Goal: Task Accomplishment & Management: Use online tool/utility

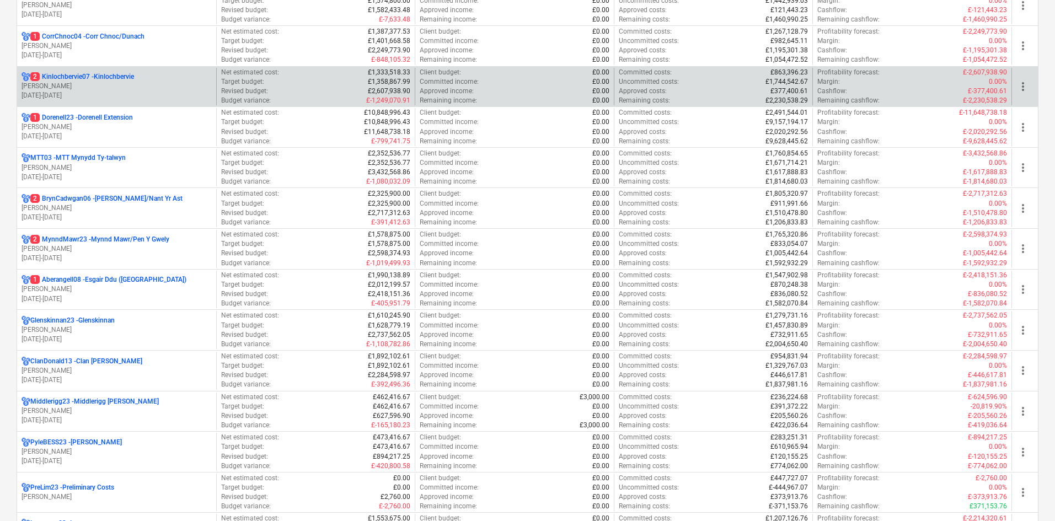
scroll to position [276, 0]
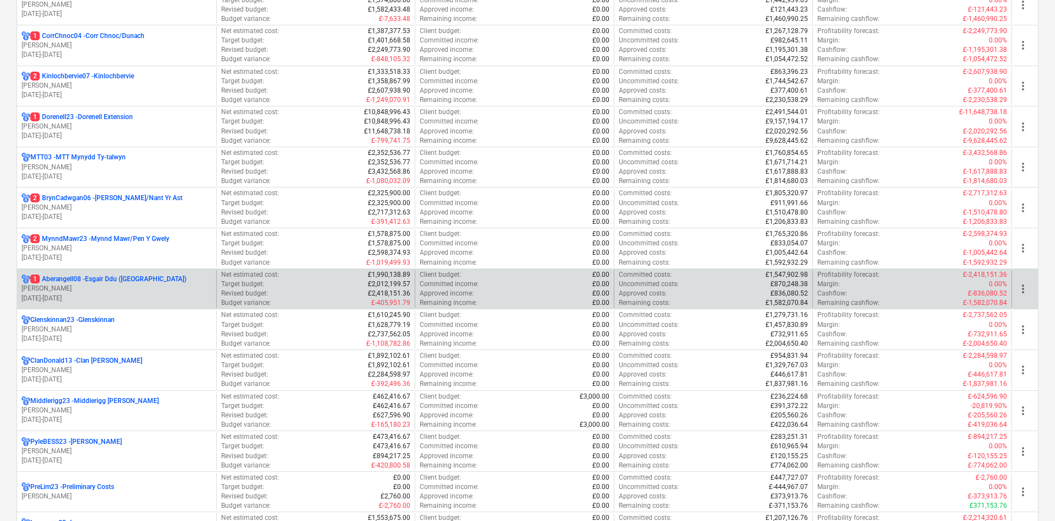
click at [84, 290] on p "[PERSON_NAME]" at bounding box center [117, 288] width 190 height 9
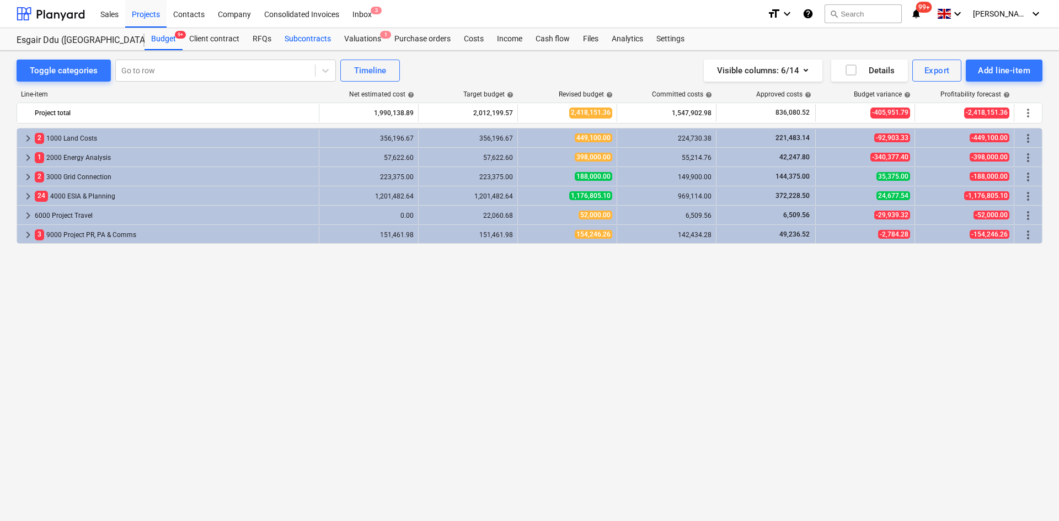
click at [330, 38] on div "Subcontracts" at bounding box center [308, 39] width 60 height 22
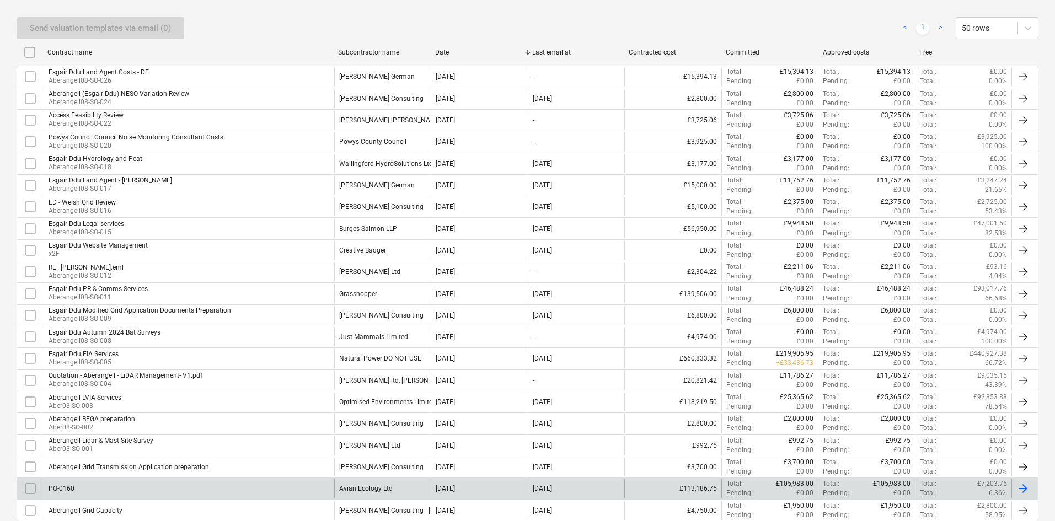
scroll to position [221, 0]
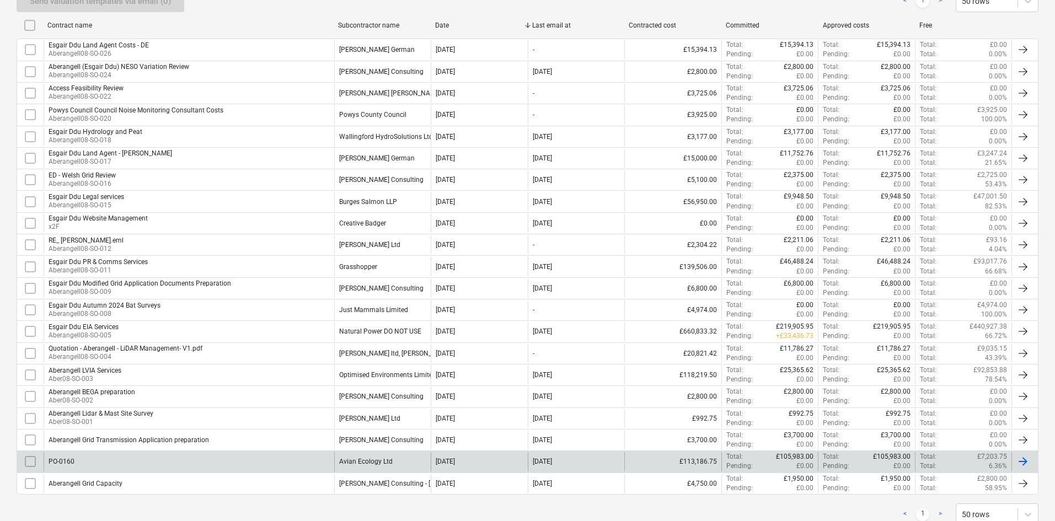
click at [209, 469] on div "PO-0160" at bounding box center [189, 461] width 291 height 19
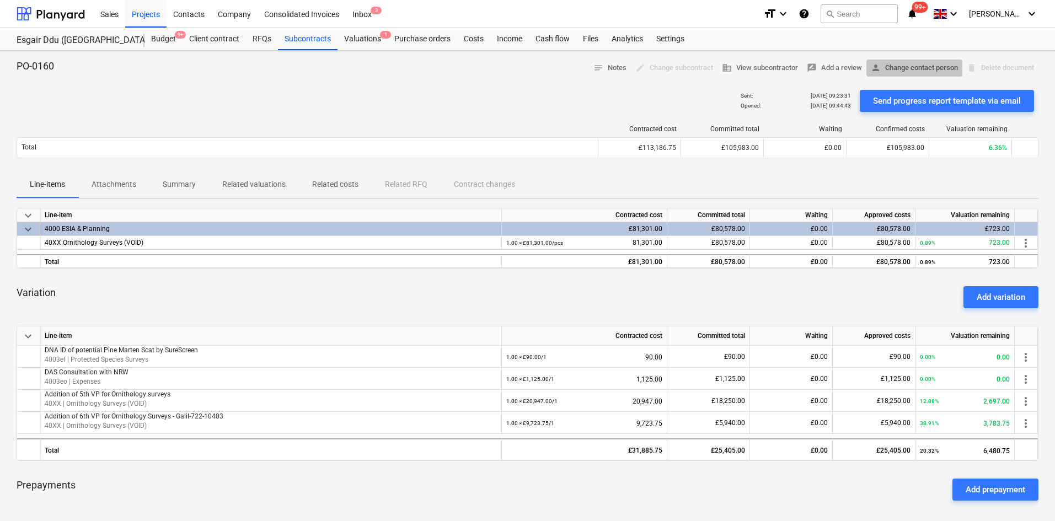
click at [912, 69] on span "person Change contact person" at bounding box center [914, 68] width 87 height 13
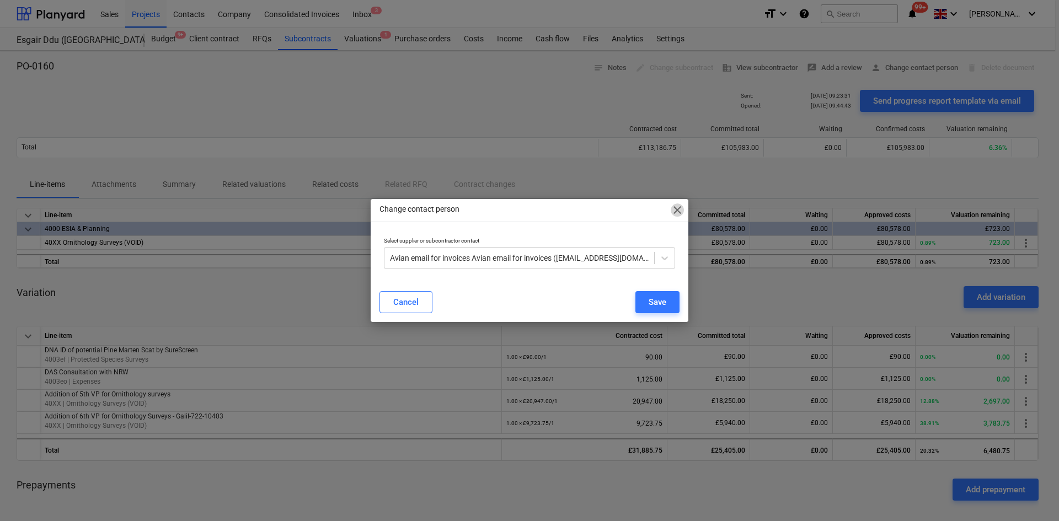
click at [678, 210] on span "close" at bounding box center [676, 209] width 13 height 13
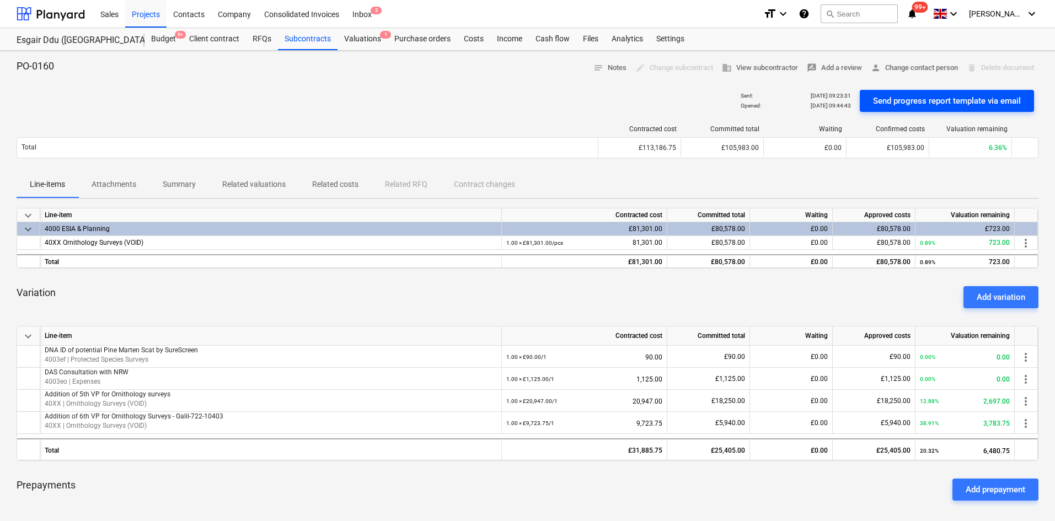
click at [1001, 99] on div "Send progress report template via email" at bounding box center [947, 101] width 148 height 14
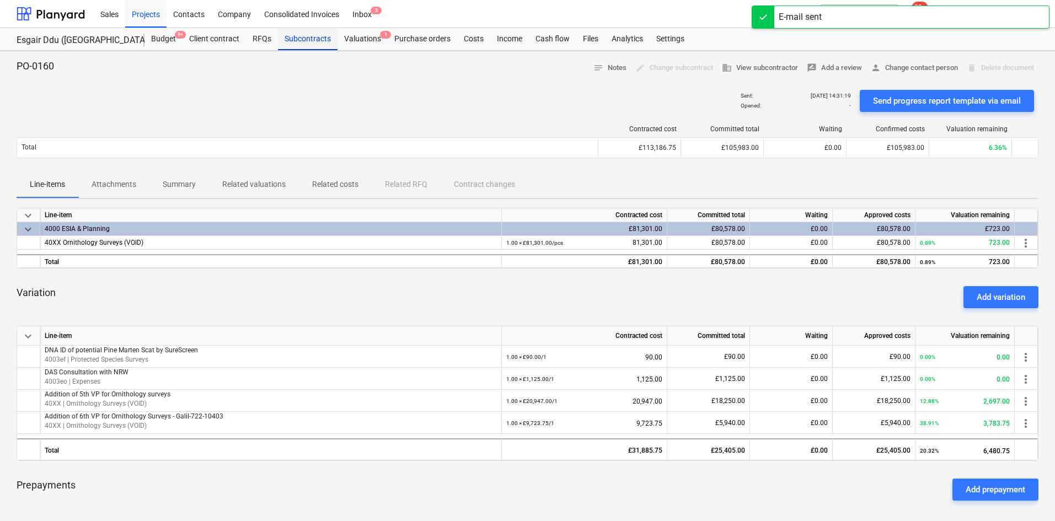
click at [291, 39] on div "Subcontracts" at bounding box center [308, 39] width 60 height 22
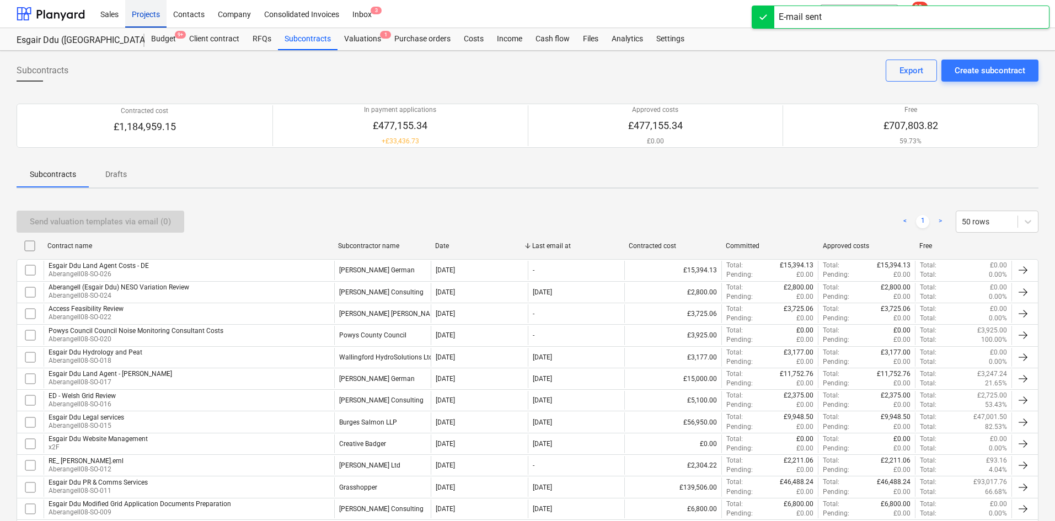
click at [146, 12] on div "Projects" at bounding box center [145, 13] width 41 height 28
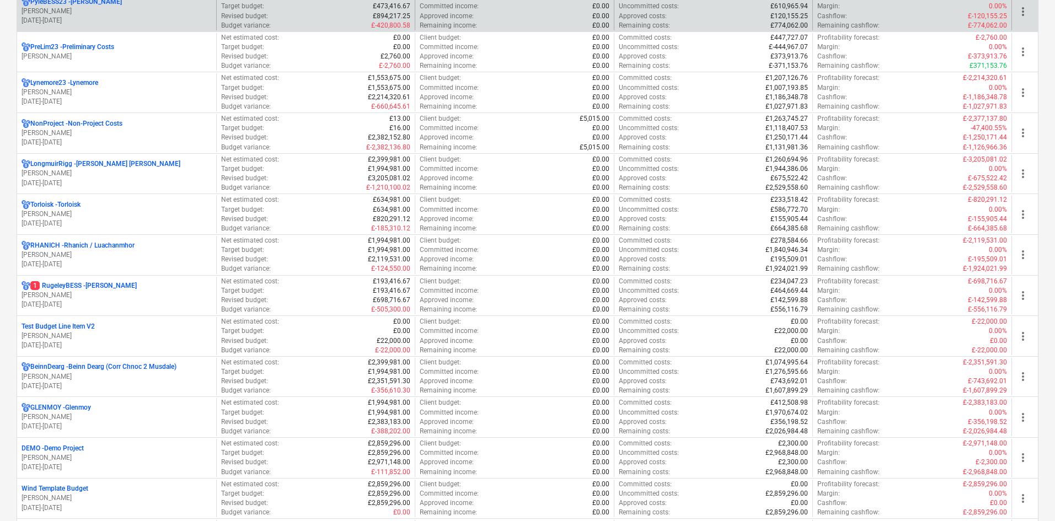
scroll to position [717, 0]
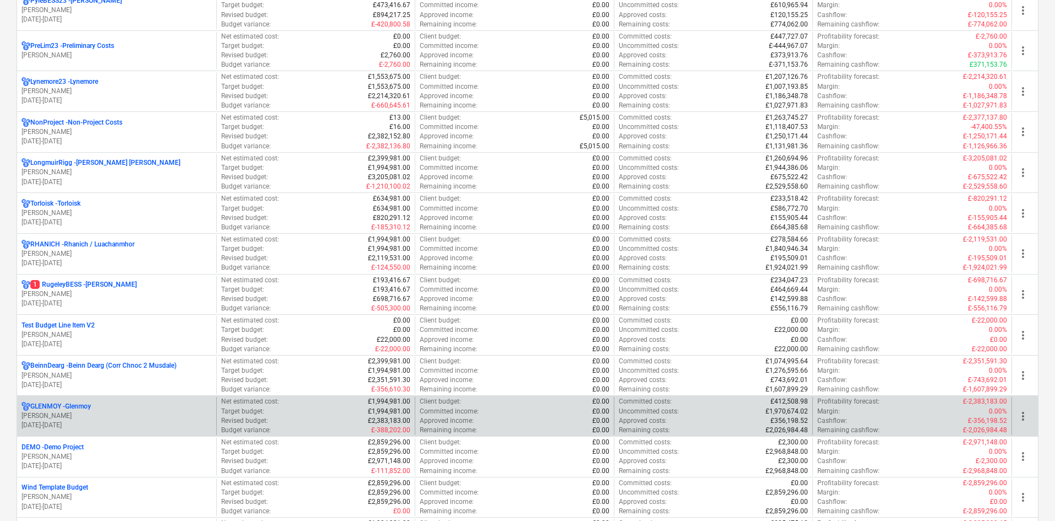
click at [115, 408] on div "GLENMOY - [GEOGRAPHIC_DATA]" at bounding box center [117, 406] width 190 height 9
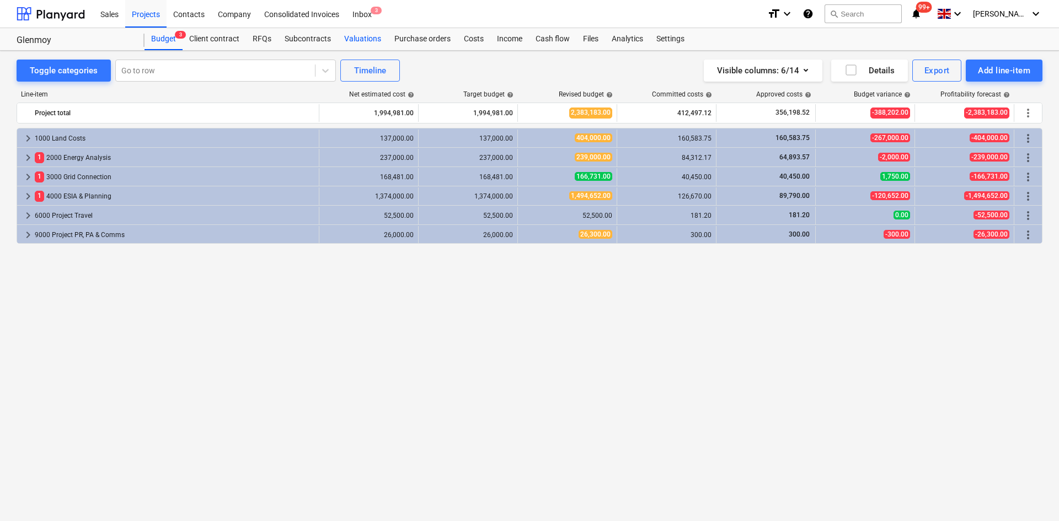
click at [351, 41] on div "Valuations" at bounding box center [362, 39] width 50 height 22
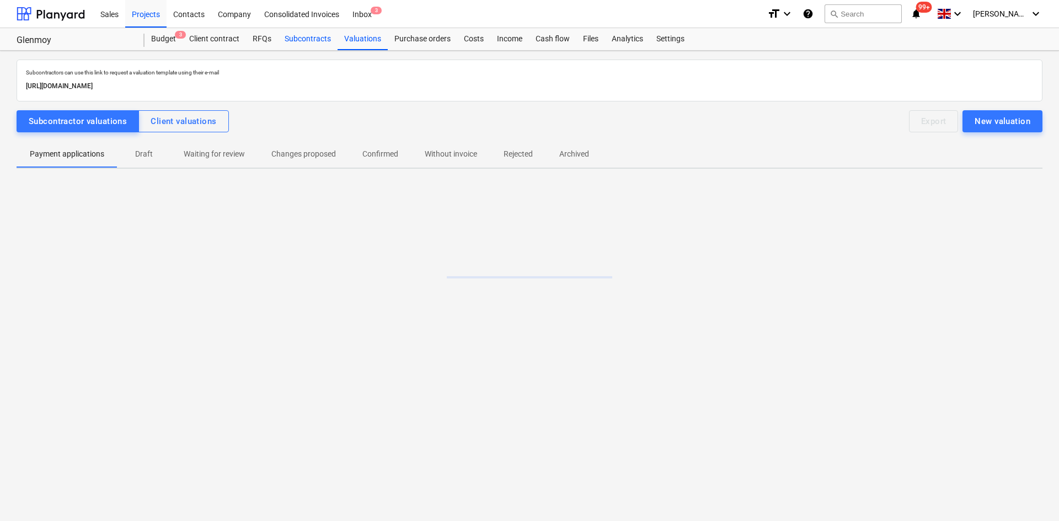
click at [298, 42] on div "Subcontracts" at bounding box center [308, 39] width 60 height 22
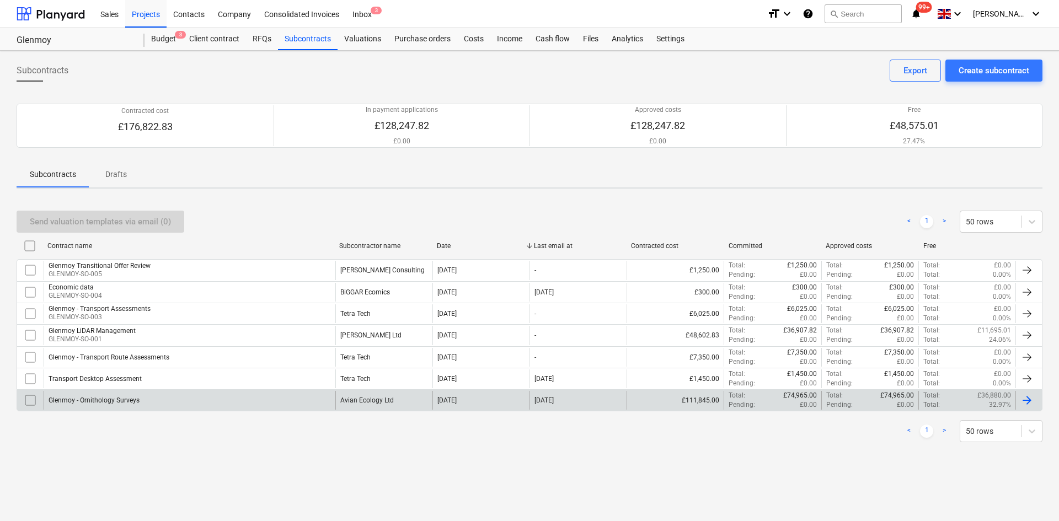
click at [178, 399] on div "Glenmoy - Ornithology Surveys" at bounding box center [190, 400] width 292 height 19
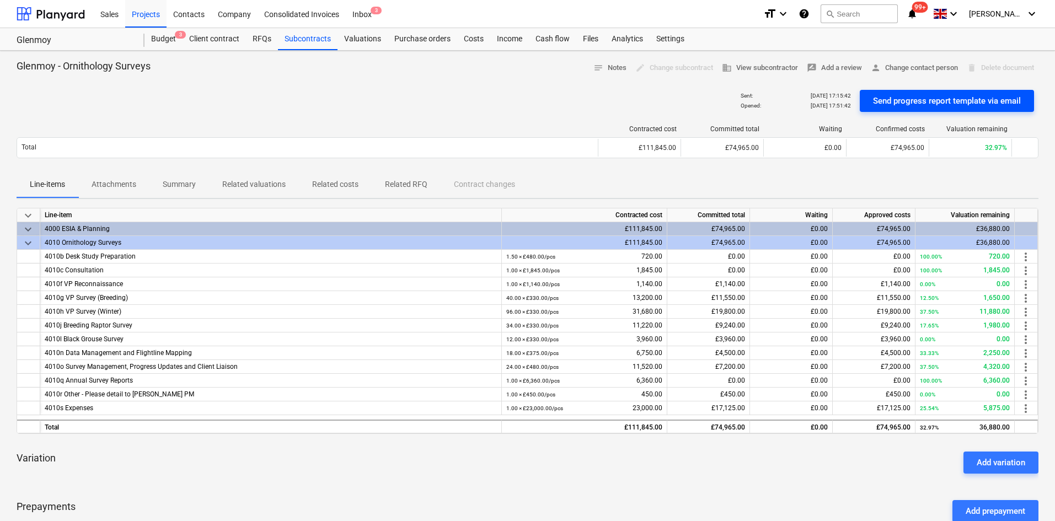
click at [979, 100] on div "Send progress report template via email" at bounding box center [947, 101] width 148 height 14
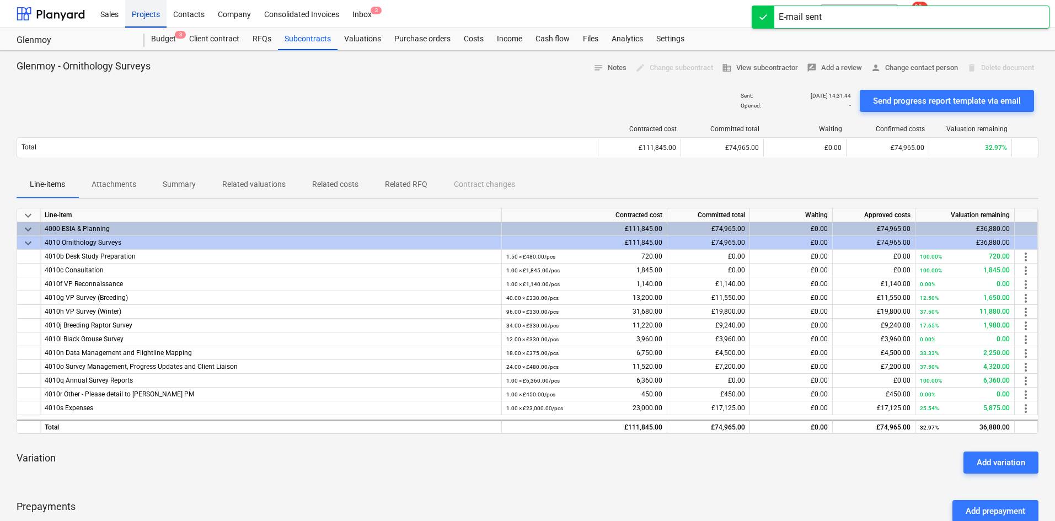
click at [146, 13] on div "Projects" at bounding box center [145, 13] width 41 height 28
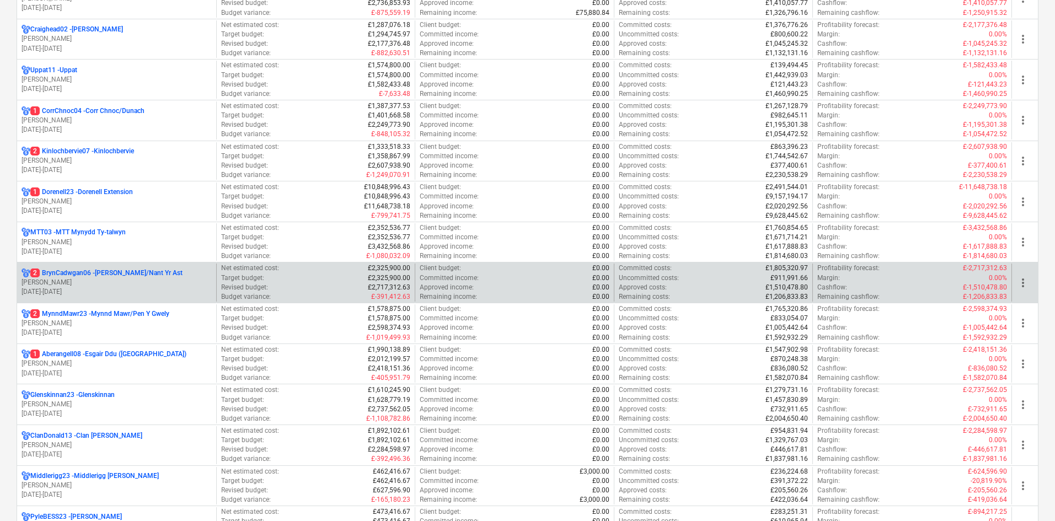
scroll to position [276, 0]
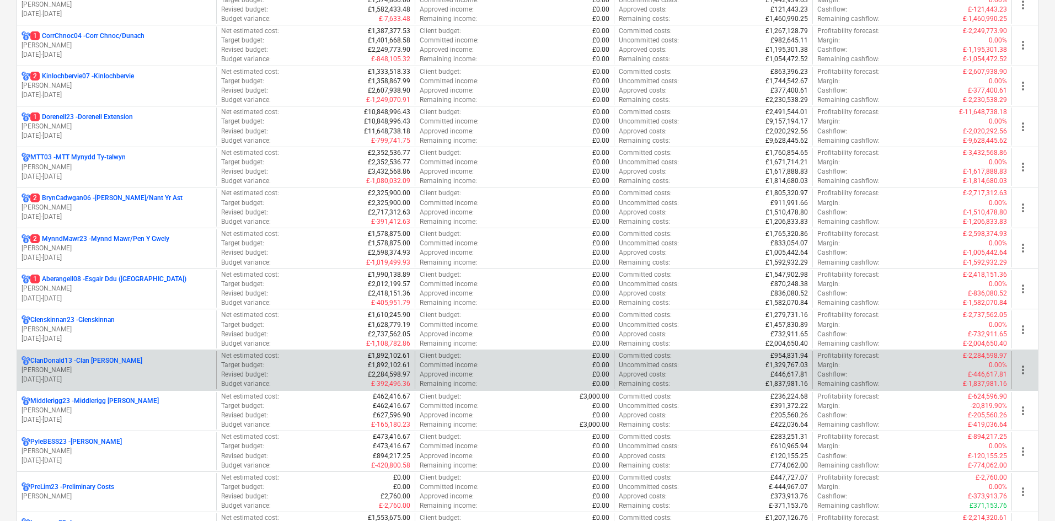
click at [171, 367] on p "[PERSON_NAME]" at bounding box center [117, 370] width 190 height 9
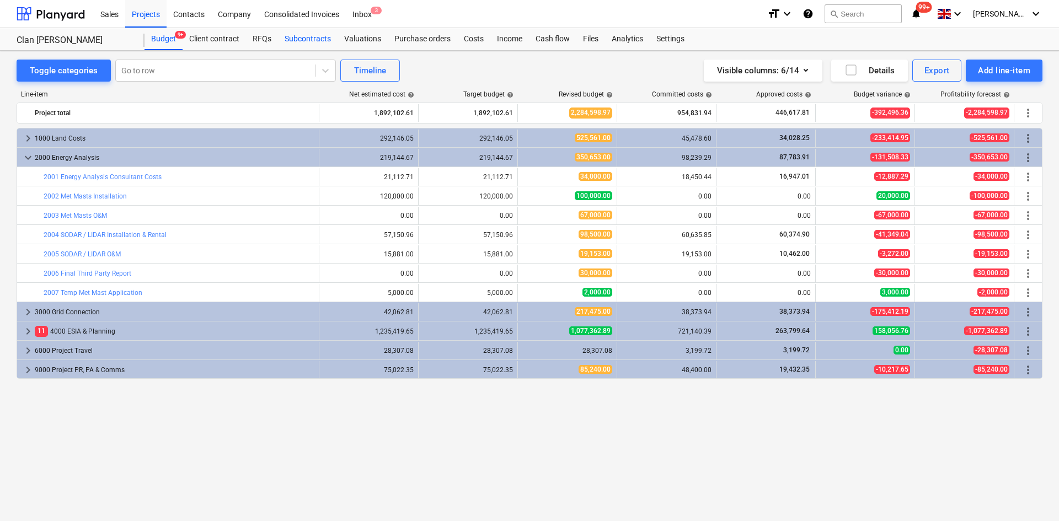
click at [314, 41] on div "Subcontracts" at bounding box center [308, 39] width 60 height 22
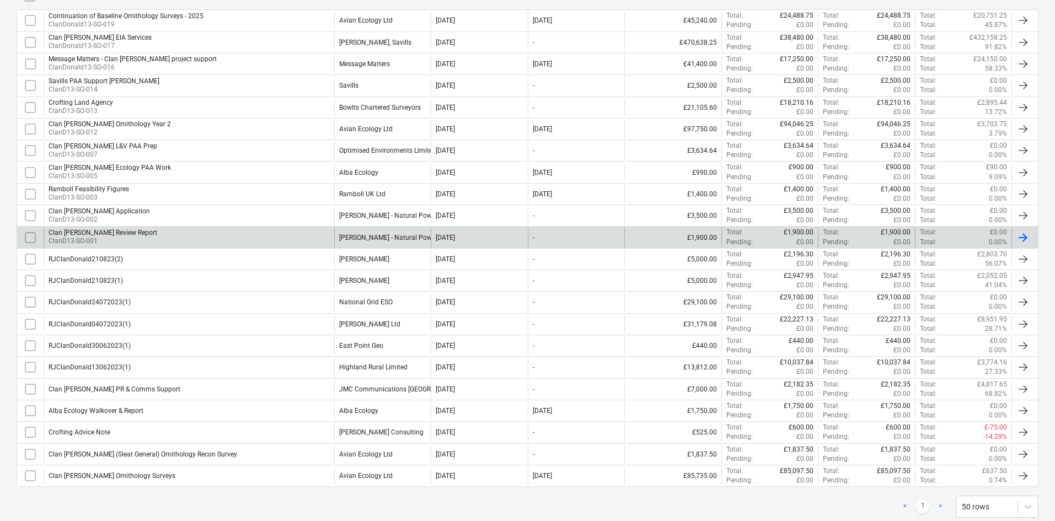
scroll to position [277, 0]
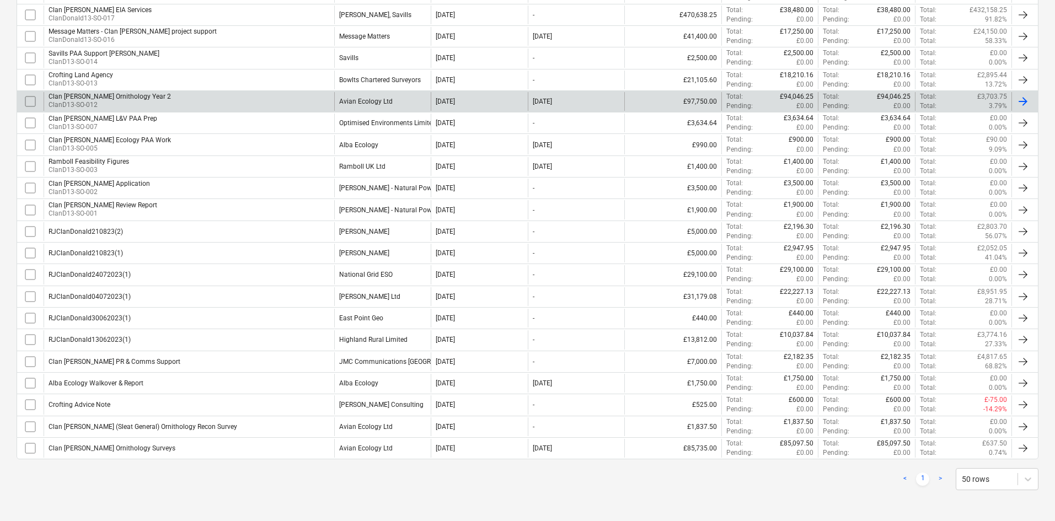
click at [326, 101] on div "Clan [PERSON_NAME] Ornithology Year 2 ClanD13-SO-012" at bounding box center [189, 101] width 291 height 19
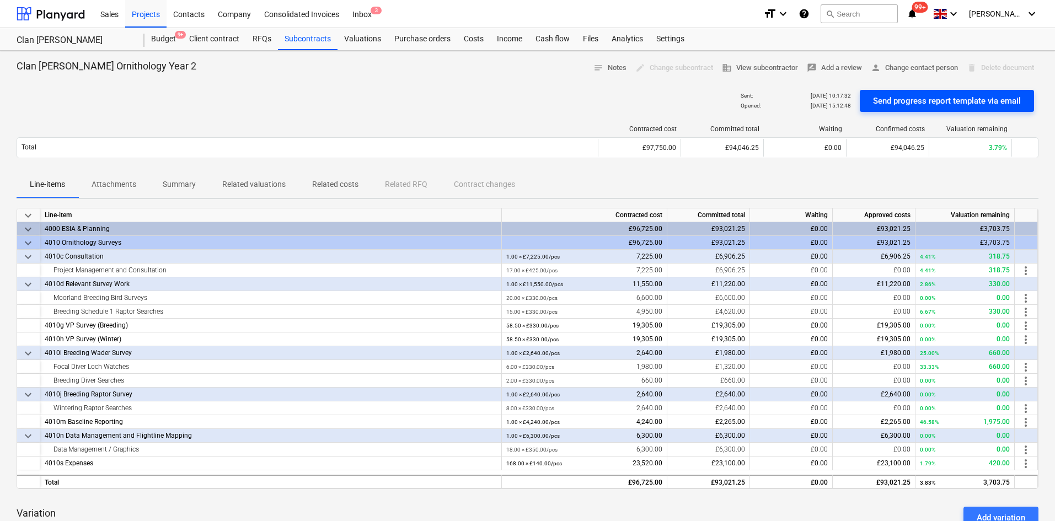
click at [946, 98] on div "Send progress report template via email" at bounding box center [947, 101] width 148 height 14
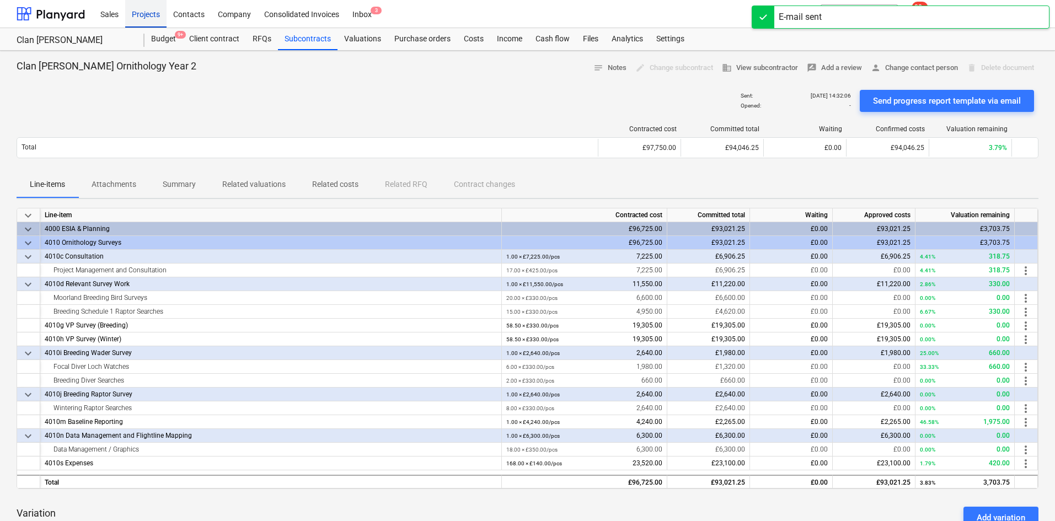
click at [151, 12] on div "Projects" at bounding box center [145, 13] width 41 height 28
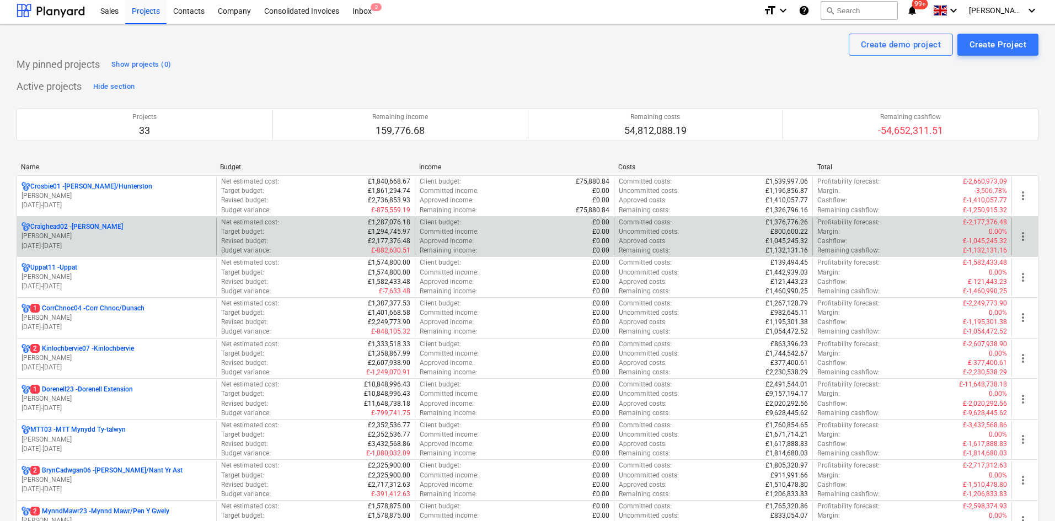
scroll to position [110, 0]
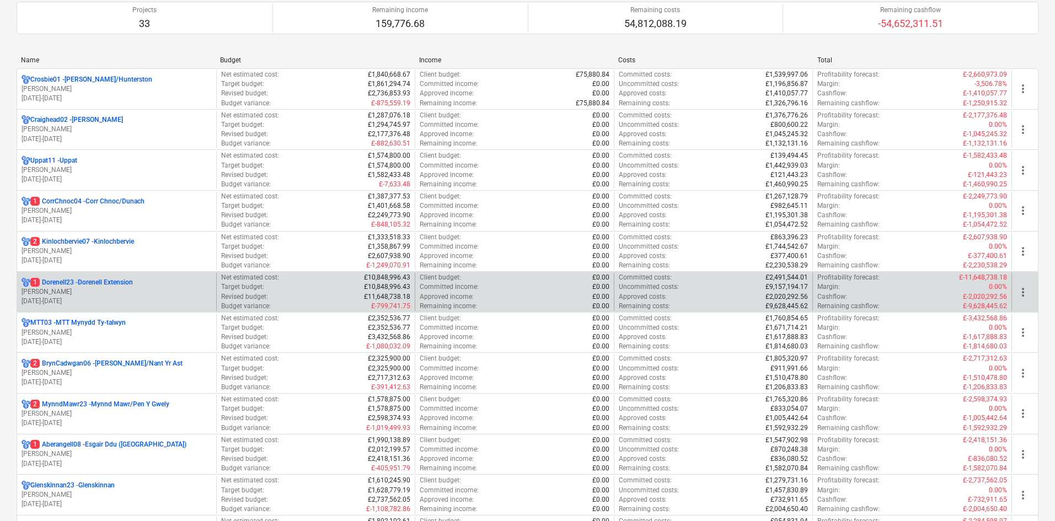
click at [112, 278] on p "1 Dorenell23 - Dorenell Extension" at bounding box center [81, 282] width 103 height 9
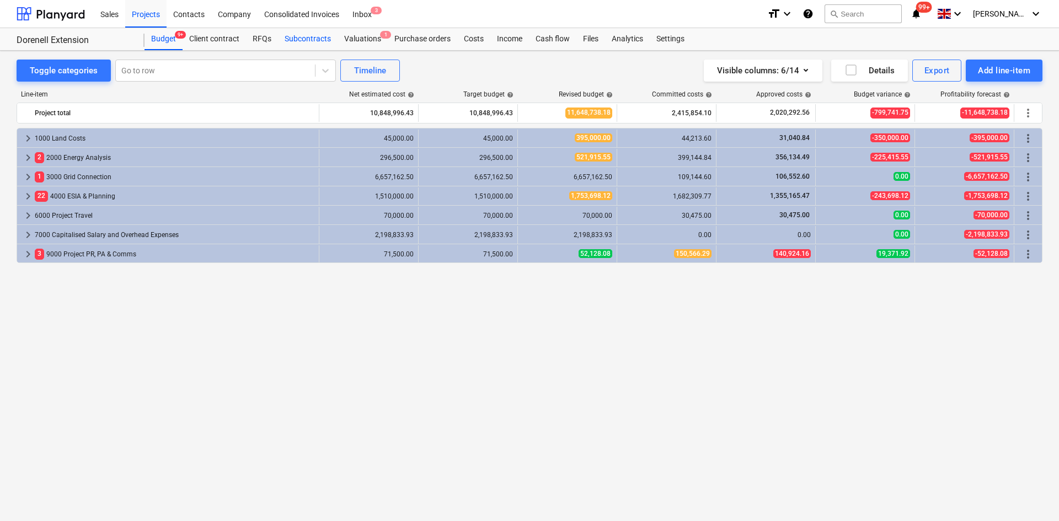
click at [304, 37] on div "Subcontracts" at bounding box center [308, 39] width 60 height 22
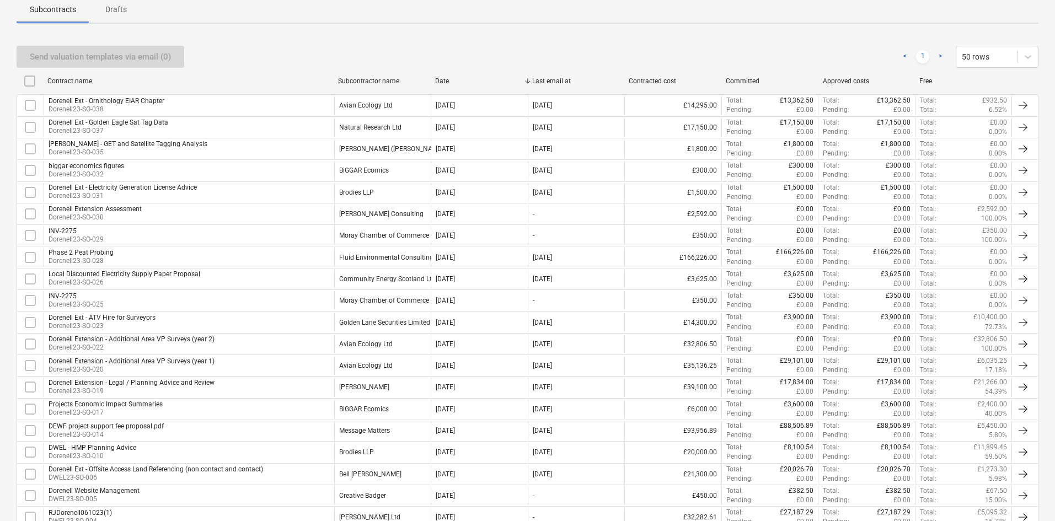
scroll to position [165, 0]
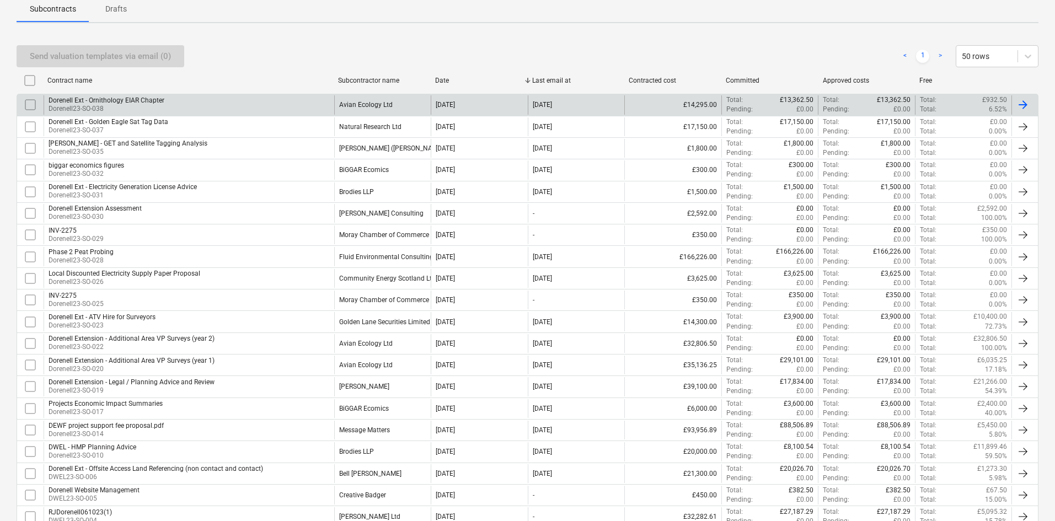
click at [375, 109] on div "Avian Ecology Ltd" at bounding box center [365, 105] width 53 height 8
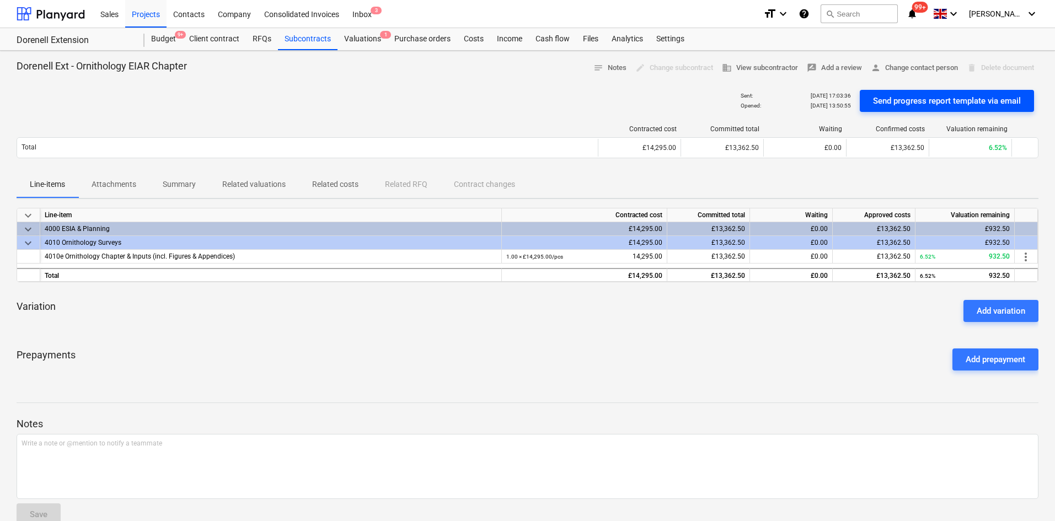
click at [932, 103] on div "Send progress report template via email" at bounding box center [947, 101] width 148 height 14
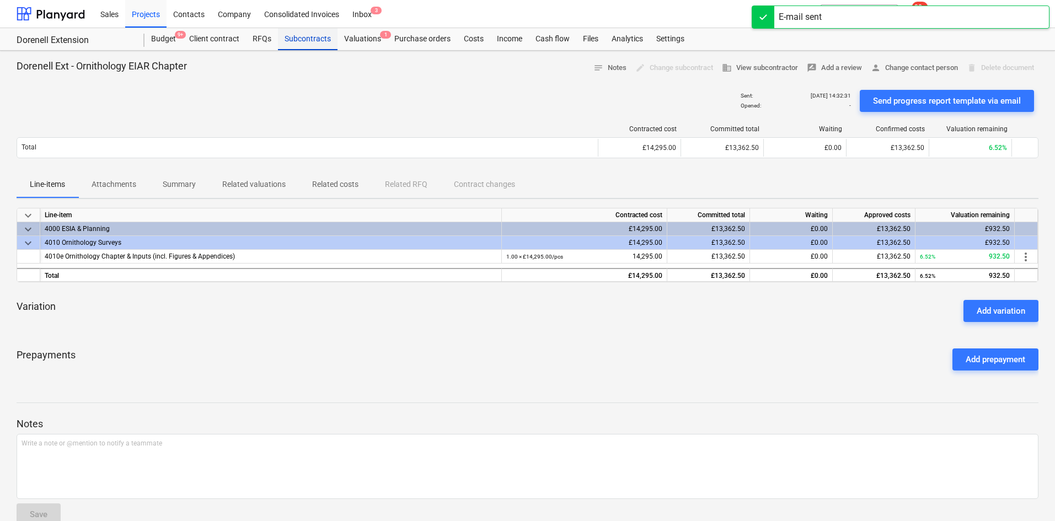
click at [298, 42] on div "Subcontracts" at bounding box center [308, 39] width 60 height 22
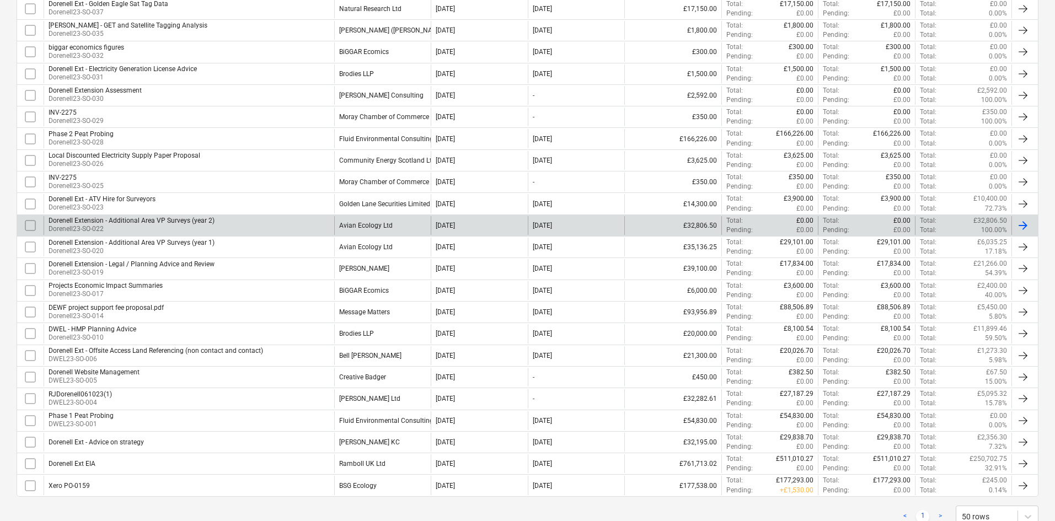
scroll to position [266, 0]
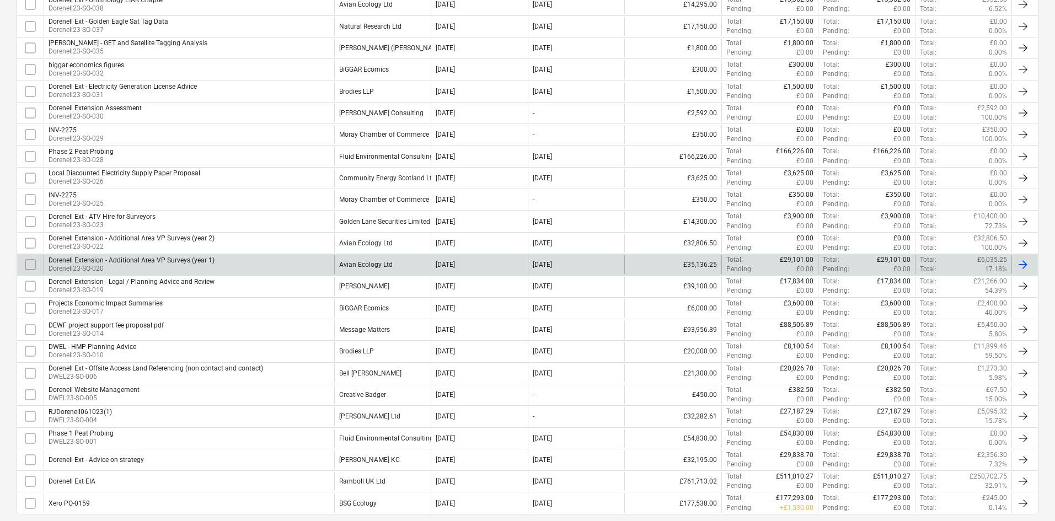
click at [372, 259] on div "Avian Ecology Ltd" at bounding box center [382, 264] width 97 height 19
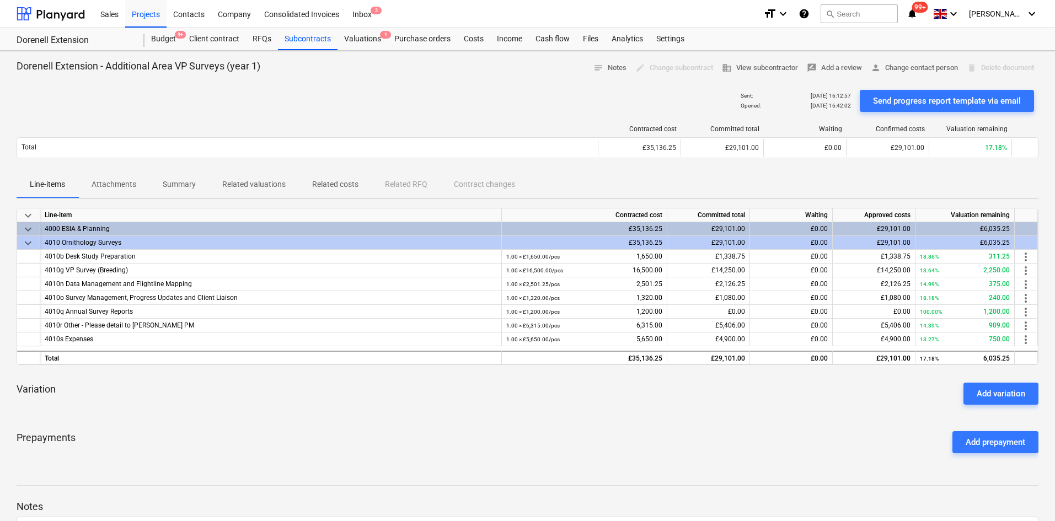
click at [122, 187] on p "Attachments" at bounding box center [114, 185] width 45 height 12
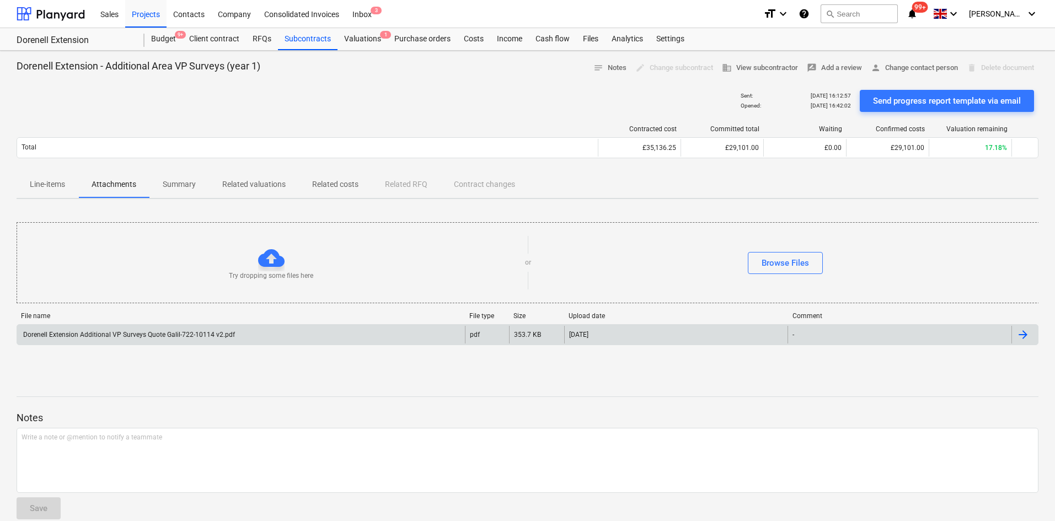
click at [190, 334] on div "Dorenell Extension Additional VP Surveys Quote Galil-722-10114 v2.pdf" at bounding box center [128, 335] width 213 height 8
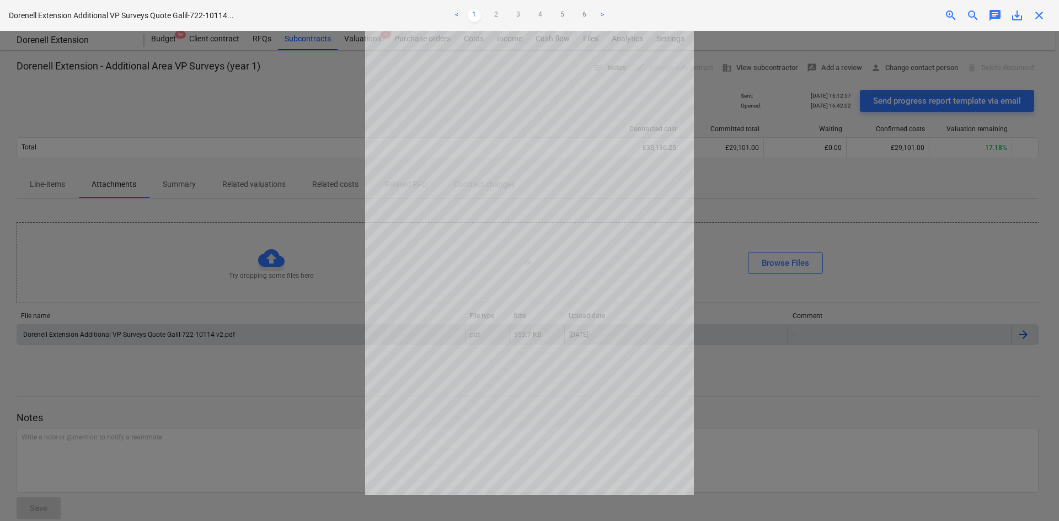
click at [123, 127] on div at bounding box center [529, 276] width 1059 height 490
click at [9, 86] on div at bounding box center [529, 276] width 1059 height 490
click at [1044, 10] on span "close" at bounding box center [1038, 15] width 13 height 13
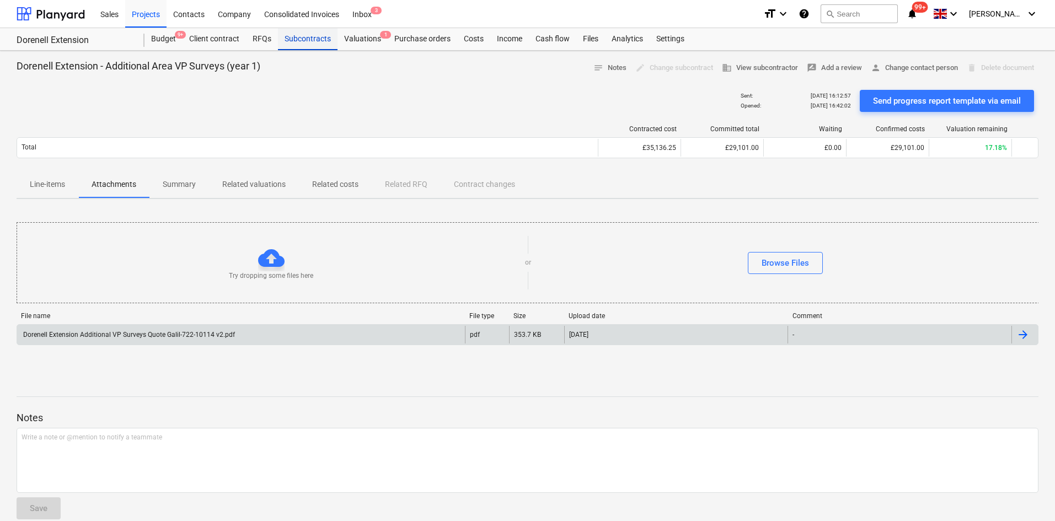
click at [306, 42] on div "Subcontracts" at bounding box center [308, 39] width 60 height 22
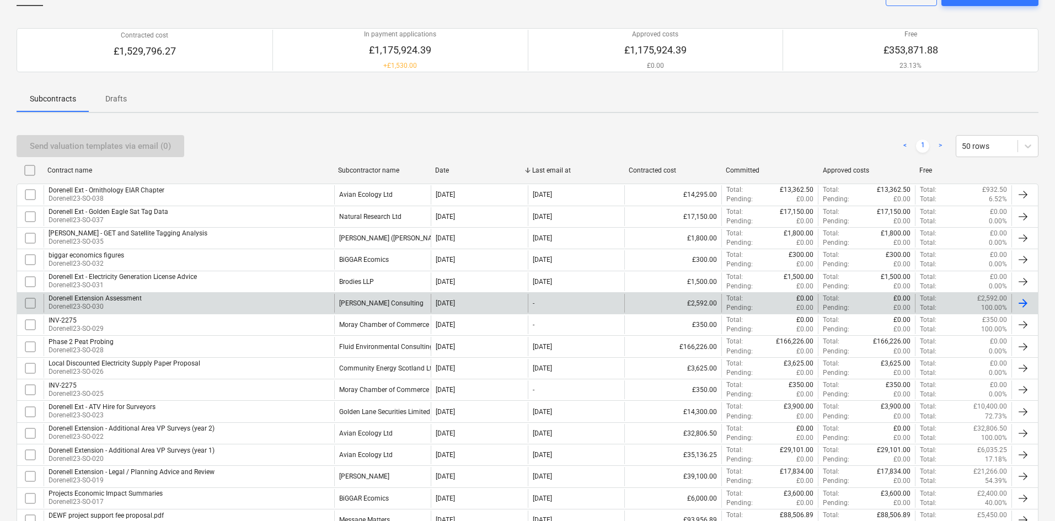
scroll to position [110, 0]
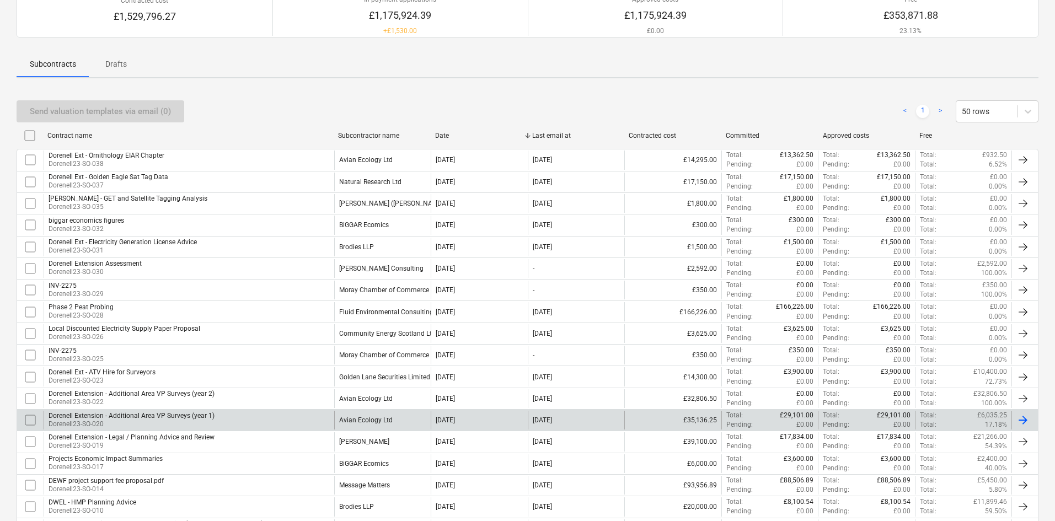
click at [282, 418] on div "Dorenell Extension - Additional Area VP Surveys (year 1) [GEOGRAPHIC_DATA]-SO-0…" at bounding box center [189, 420] width 291 height 19
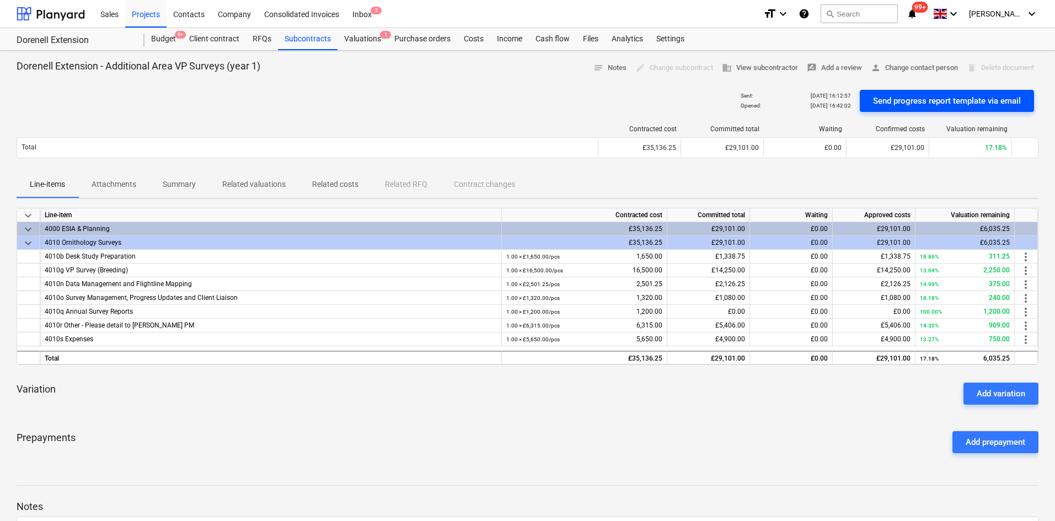
click at [918, 95] on div "Send progress report template via email" at bounding box center [947, 101] width 148 height 14
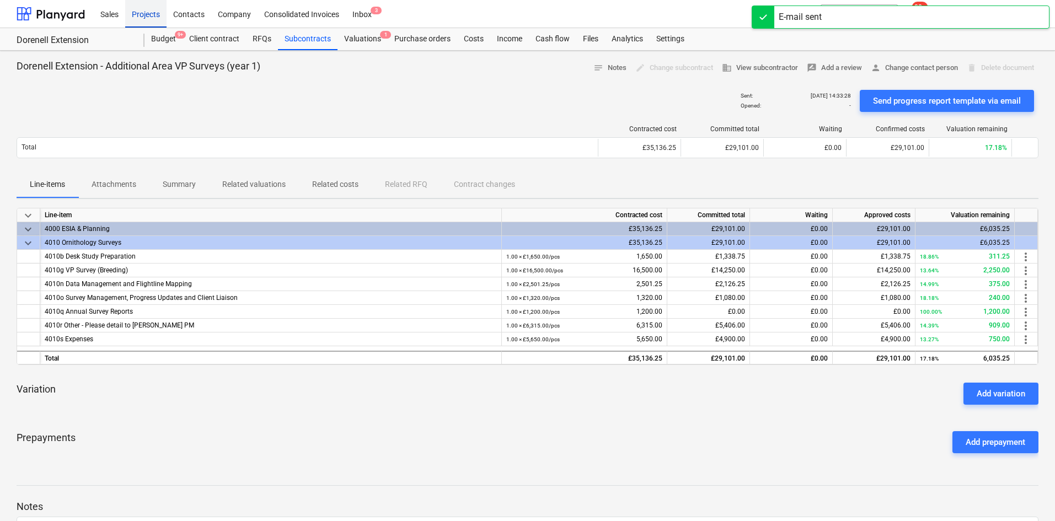
click at [141, 14] on div "Projects" at bounding box center [145, 13] width 41 height 28
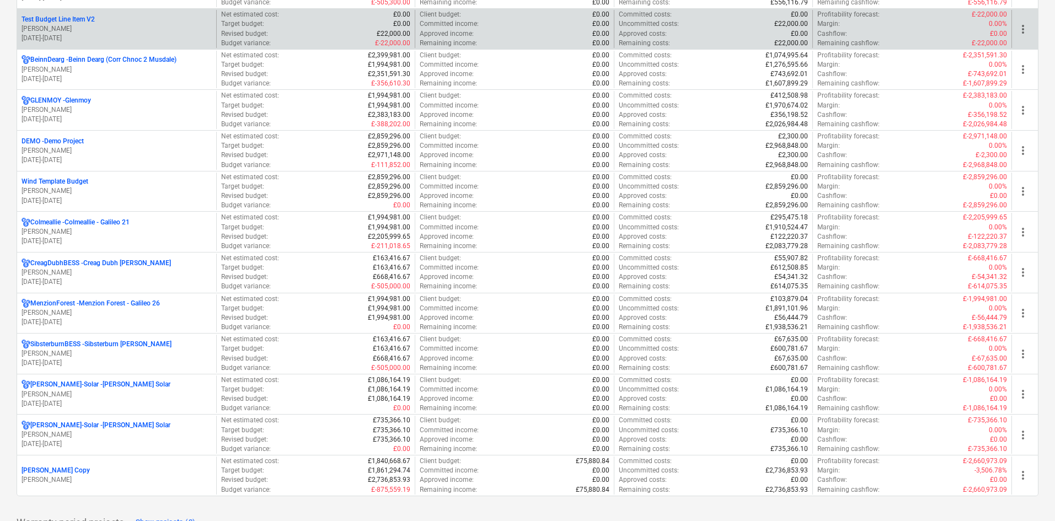
scroll to position [1047, 0]
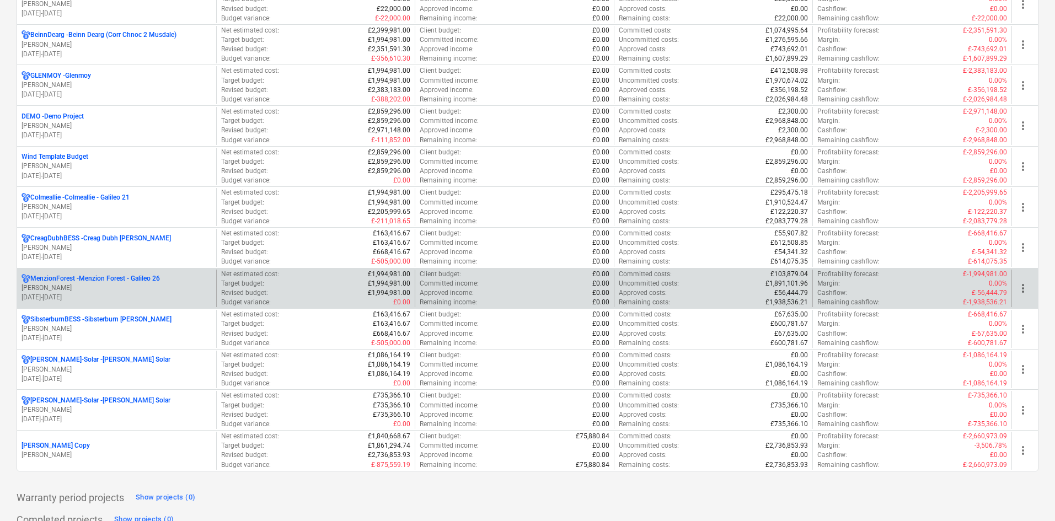
click at [97, 280] on p "MenzionForest - Menzion Forest - Galileo 26" at bounding box center [95, 278] width 130 height 9
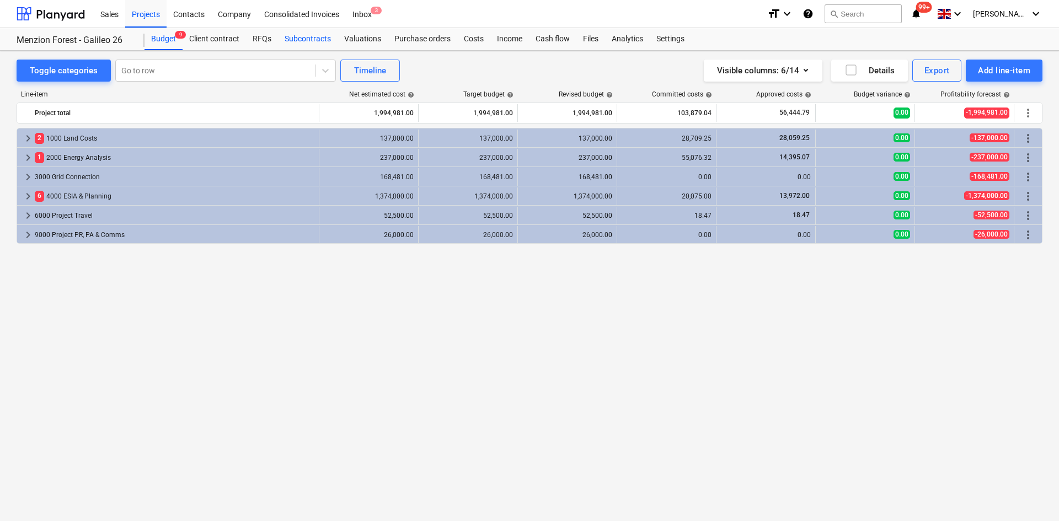
click at [300, 34] on div "Subcontracts" at bounding box center [308, 39] width 60 height 22
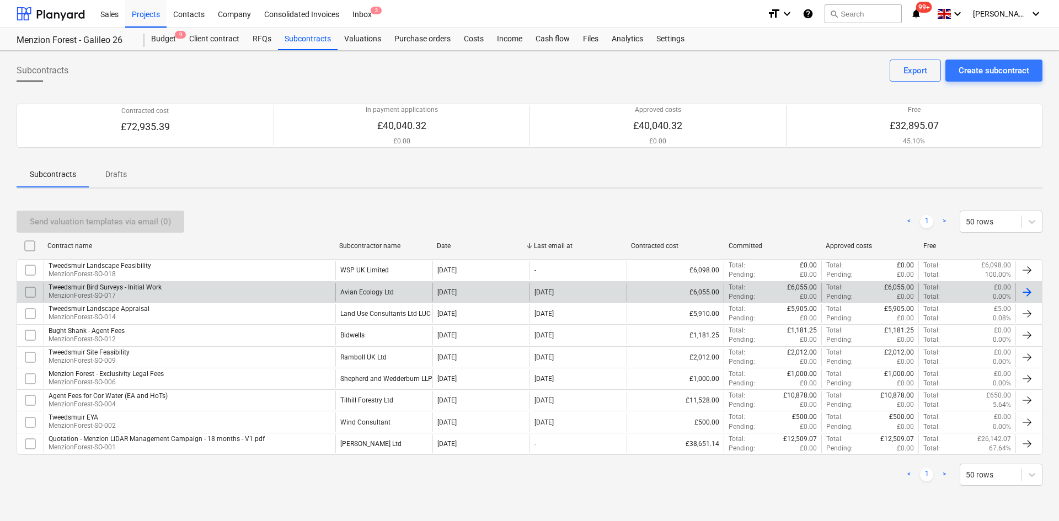
click at [182, 293] on div "Tweedsmuir Bird Surveys - Initial Work MenzionForest-SO-017" at bounding box center [190, 292] width 292 height 19
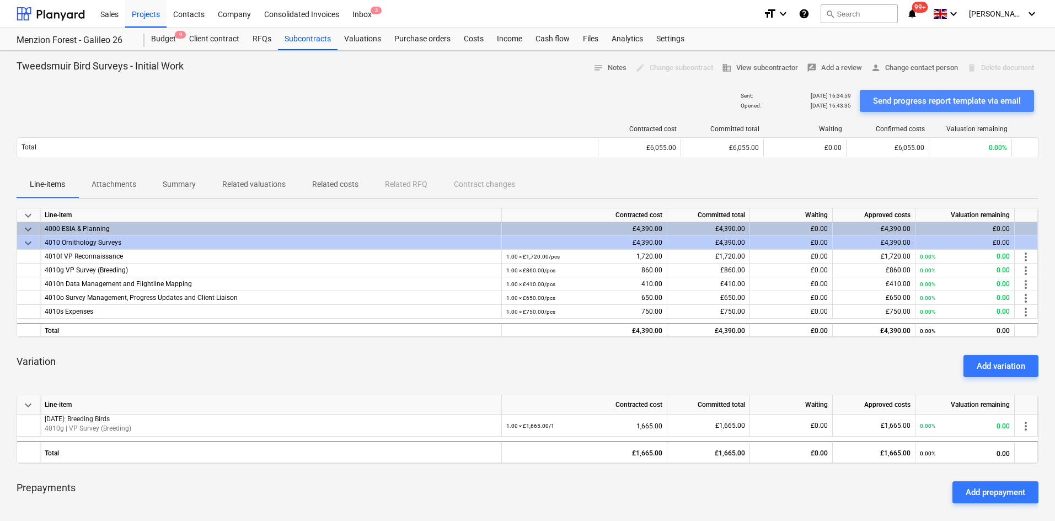
click at [954, 98] on div "Send progress report template via email" at bounding box center [947, 101] width 148 height 14
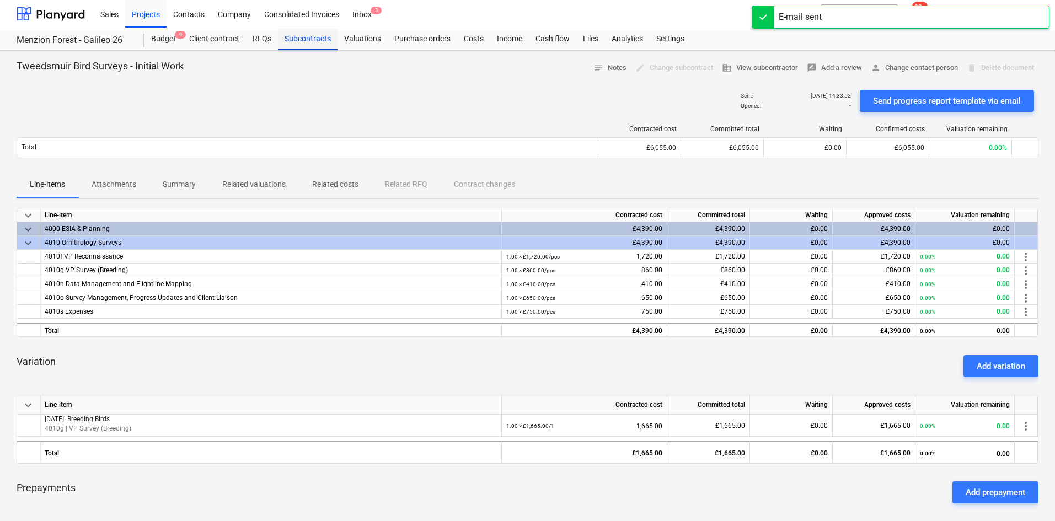
click at [289, 40] on div "Subcontracts" at bounding box center [308, 39] width 60 height 22
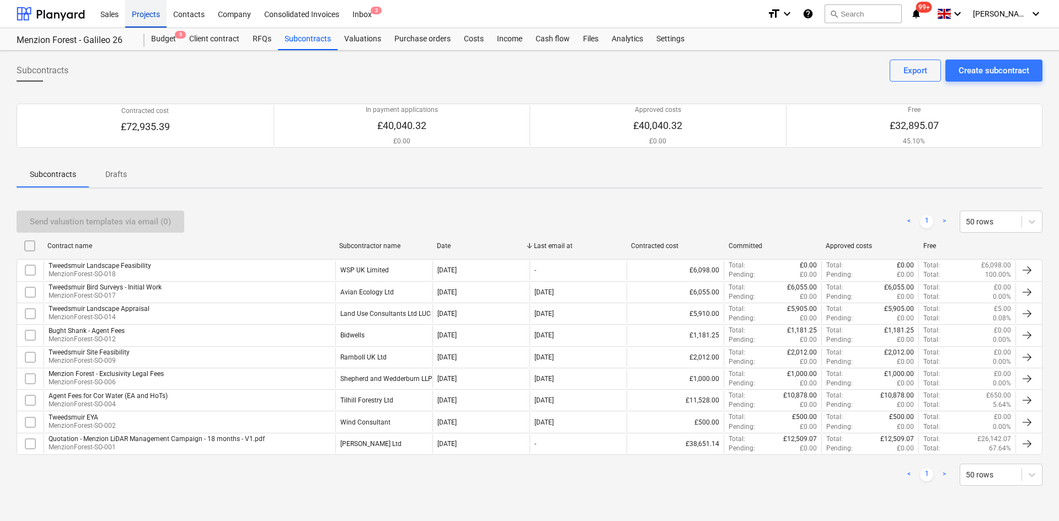
click at [142, 11] on div "Projects" at bounding box center [145, 13] width 41 height 28
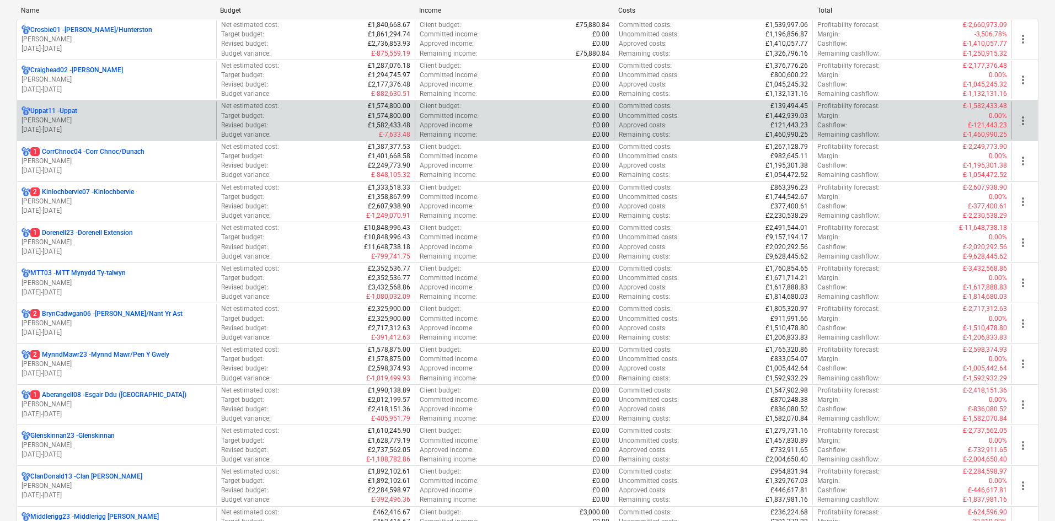
scroll to position [165, 0]
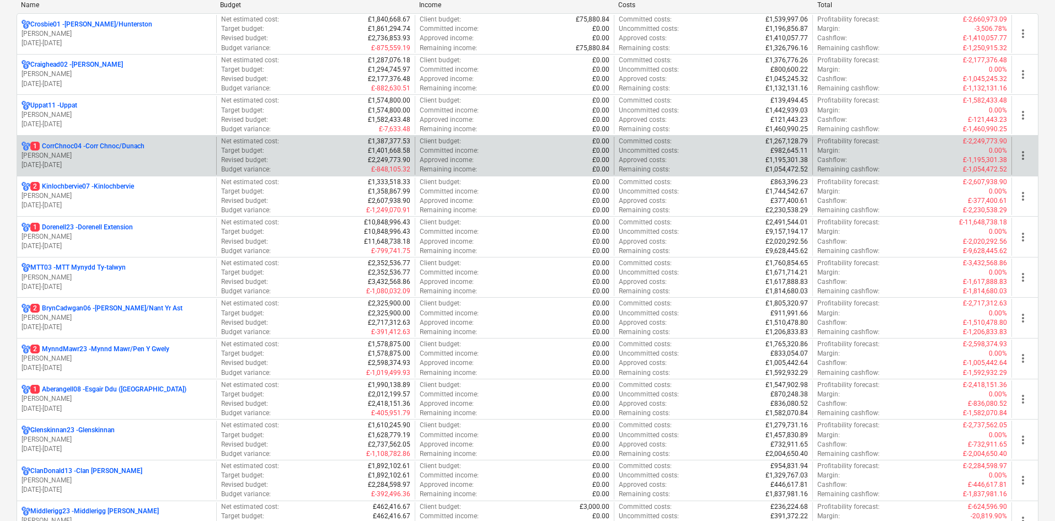
click at [141, 160] on p "[DATE] - [DATE]" at bounding box center [117, 164] width 190 height 9
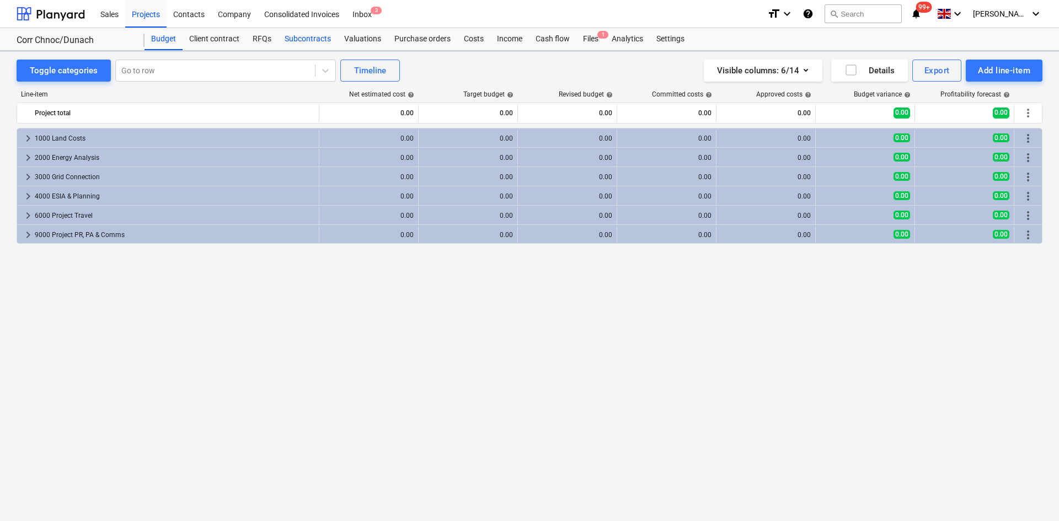
click at [312, 41] on div "Subcontracts" at bounding box center [308, 39] width 60 height 22
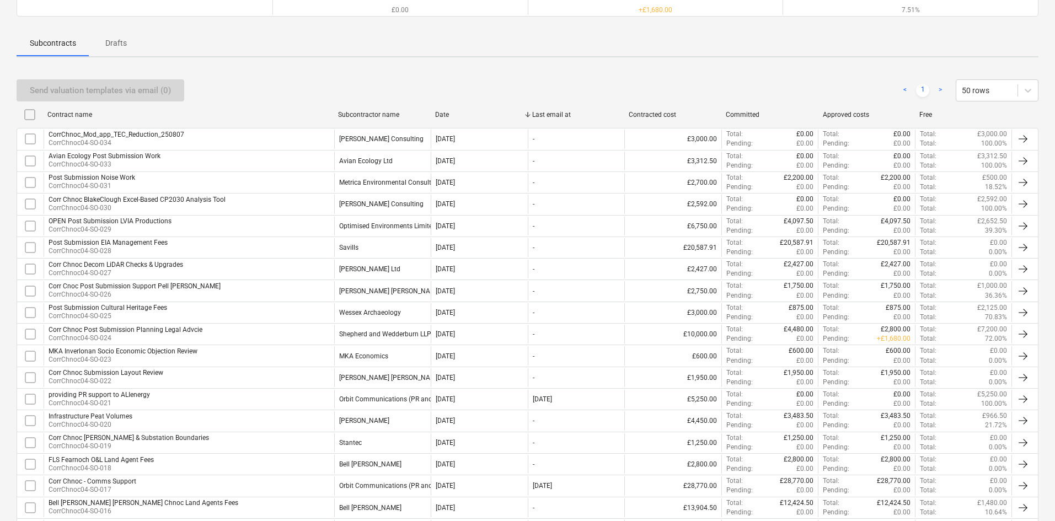
scroll to position [165, 0]
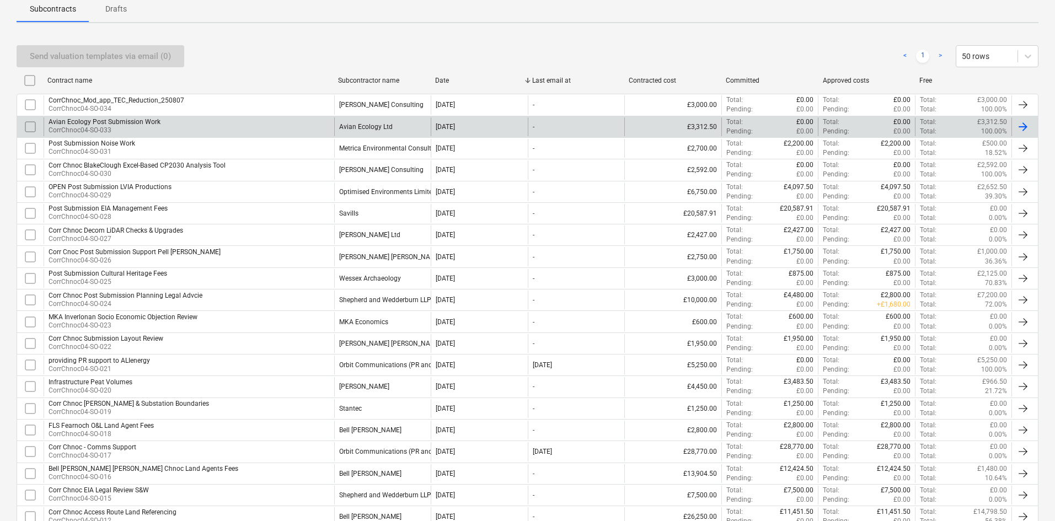
click at [193, 124] on div "Avian Ecology Post Submission Work CorrChnoc04-SO-033" at bounding box center [189, 126] width 291 height 19
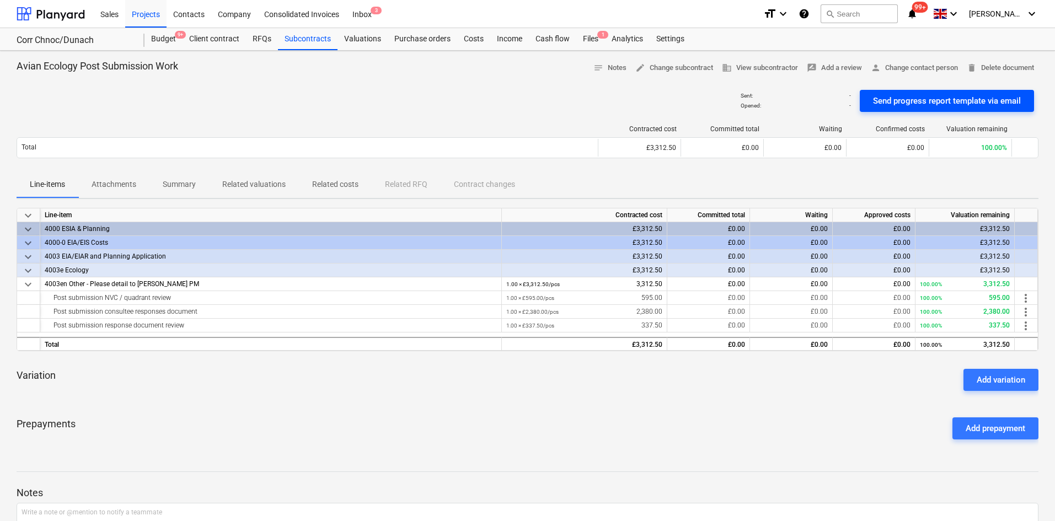
click at [910, 100] on div "Send progress report template via email" at bounding box center [947, 101] width 148 height 14
